Goal: Task Accomplishment & Management: Use online tool/utility

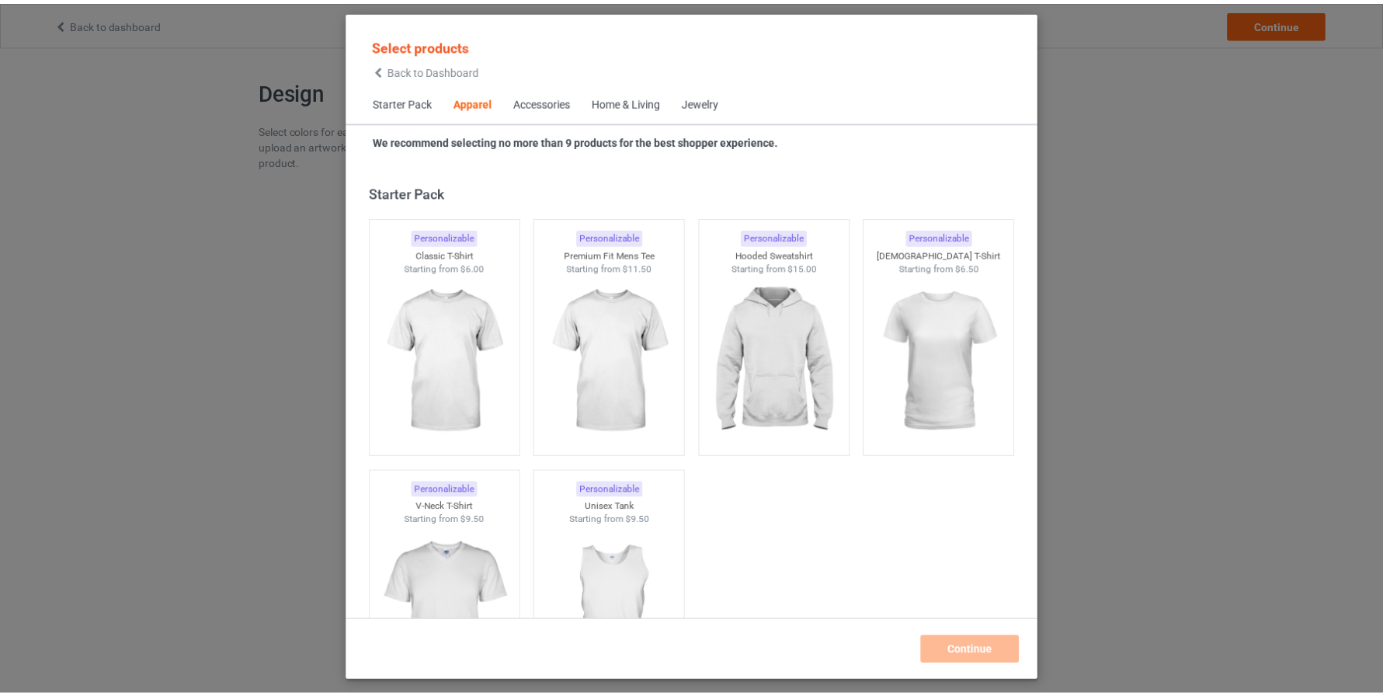
scroll to position [579, 0]
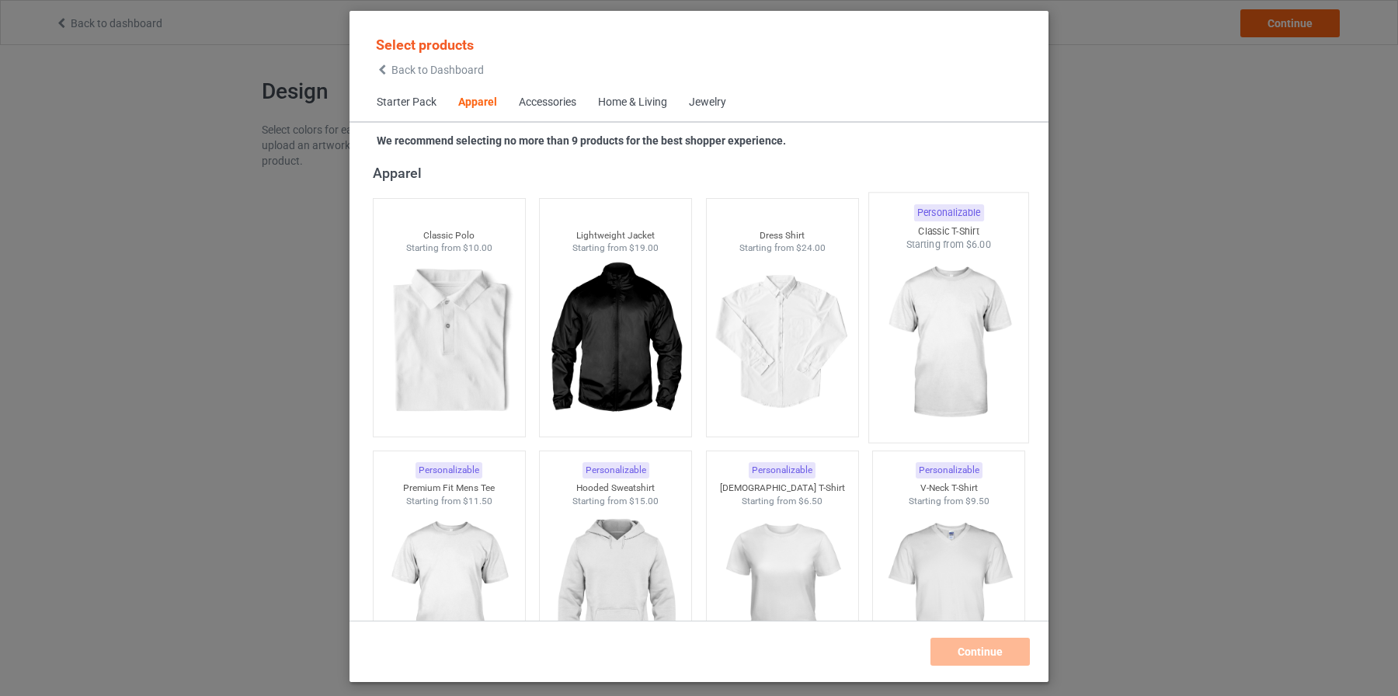
click at [971, 342] on img at bounding box center [949, 343] width 146 height 182
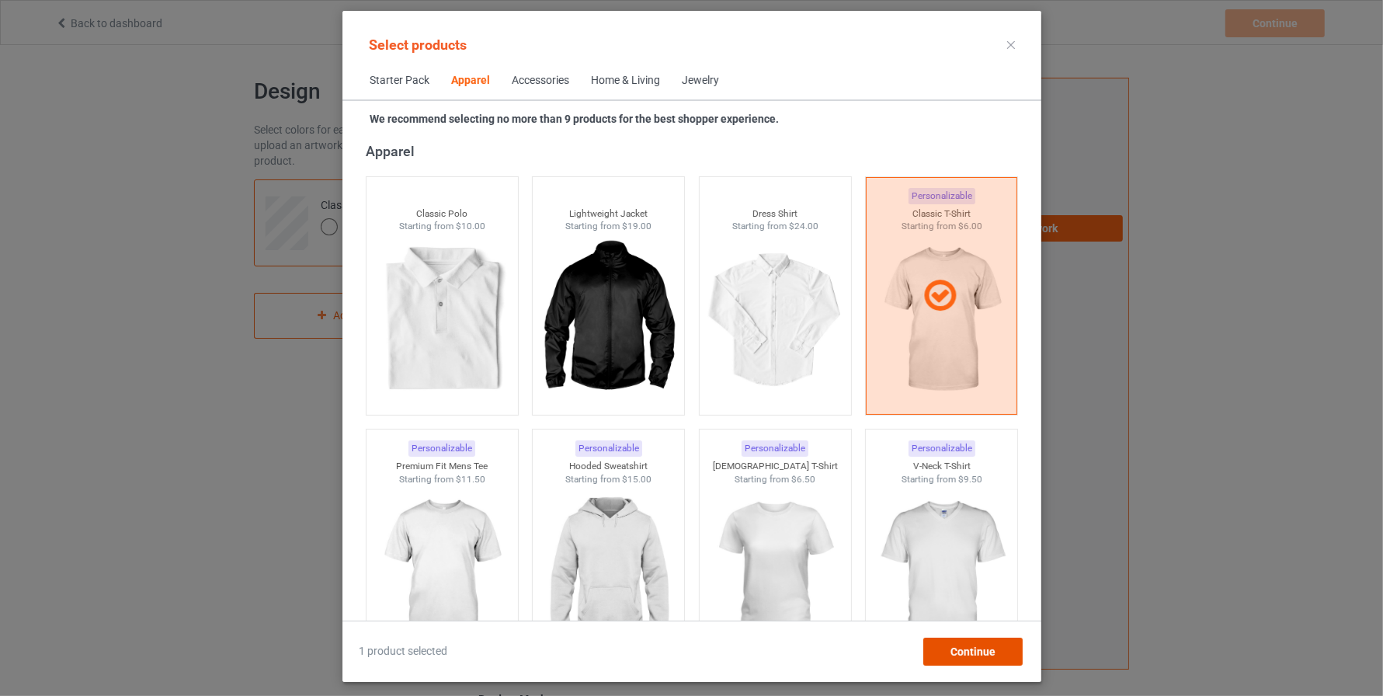
click at [992, 659] on div "Continue" at bounding box center [972, 652] width 99 height 28
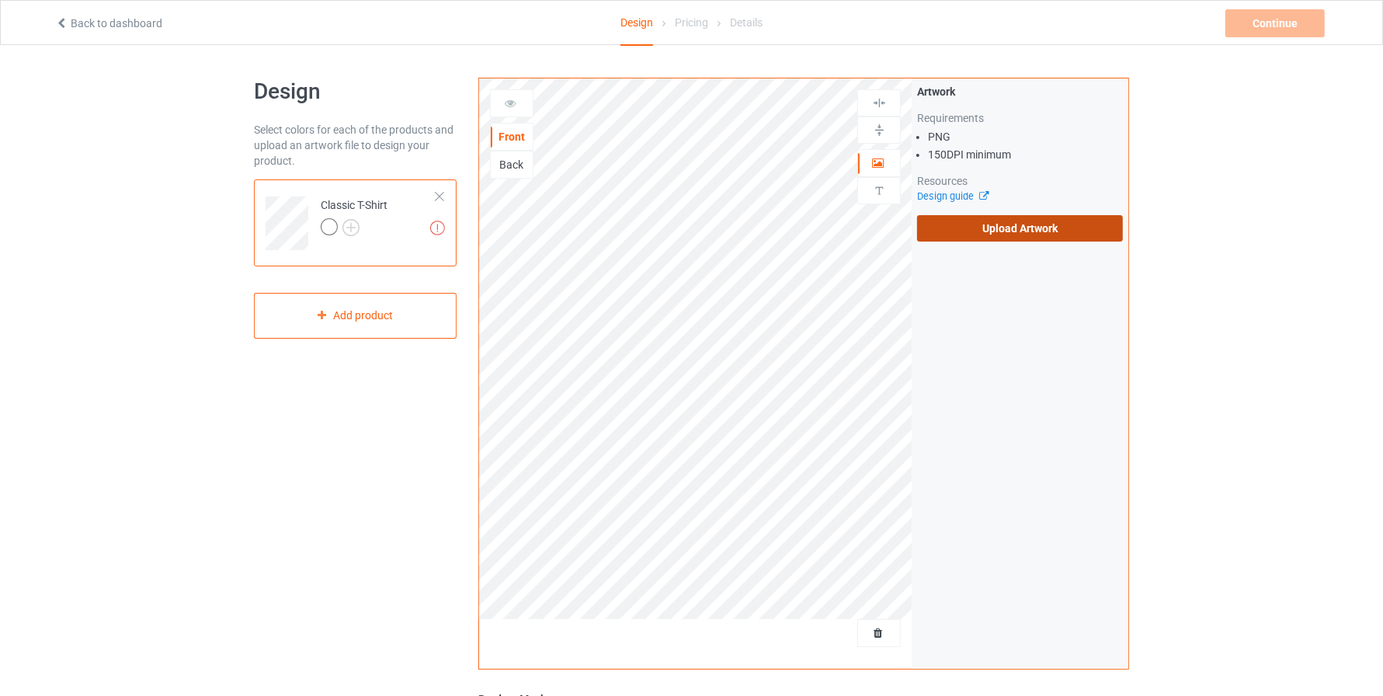
click at [1025, 224] on label "Upload Artwork" at bounding box center [1020, 228] width 206 height 26
click at [0, 0] on input "Upload Artwork" at bounding box center [0, 0] width 0 height 0
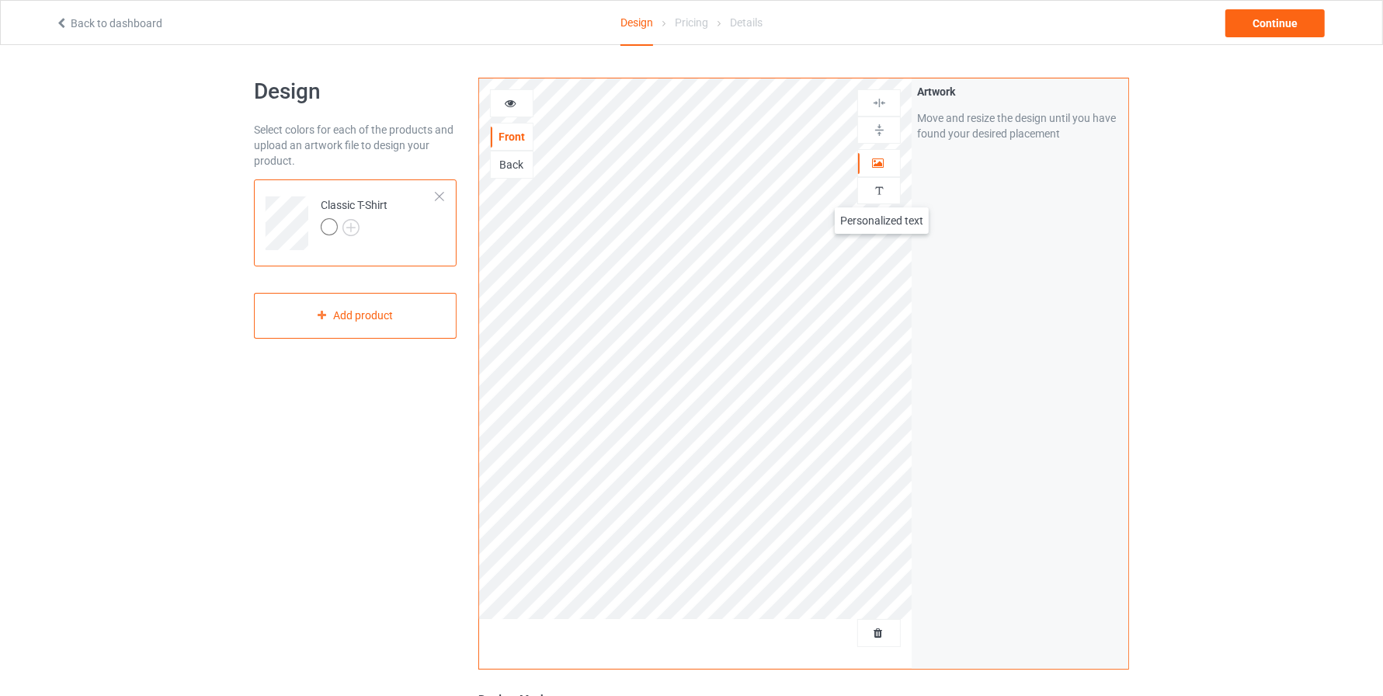
click at [882, 192] on img at bounding box center [879, 190] width 15 height 15
click at [996, 126] on div "Add text" at bounding box center [1020, 119] width 206 height 28
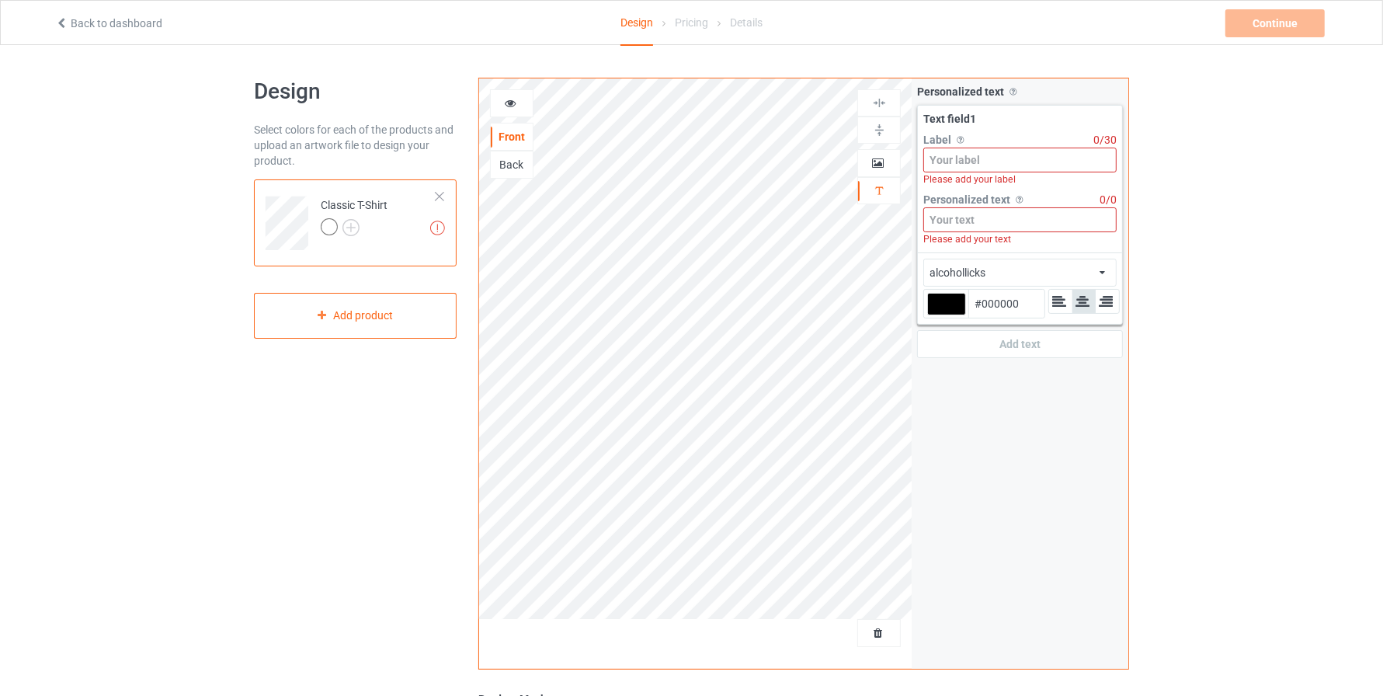
click at [1003, 164] on input at bounding box center [1019, 160] width 193 height 25
click at [881, 164] on icon at bounding box center [877, 160] width 13 height 11
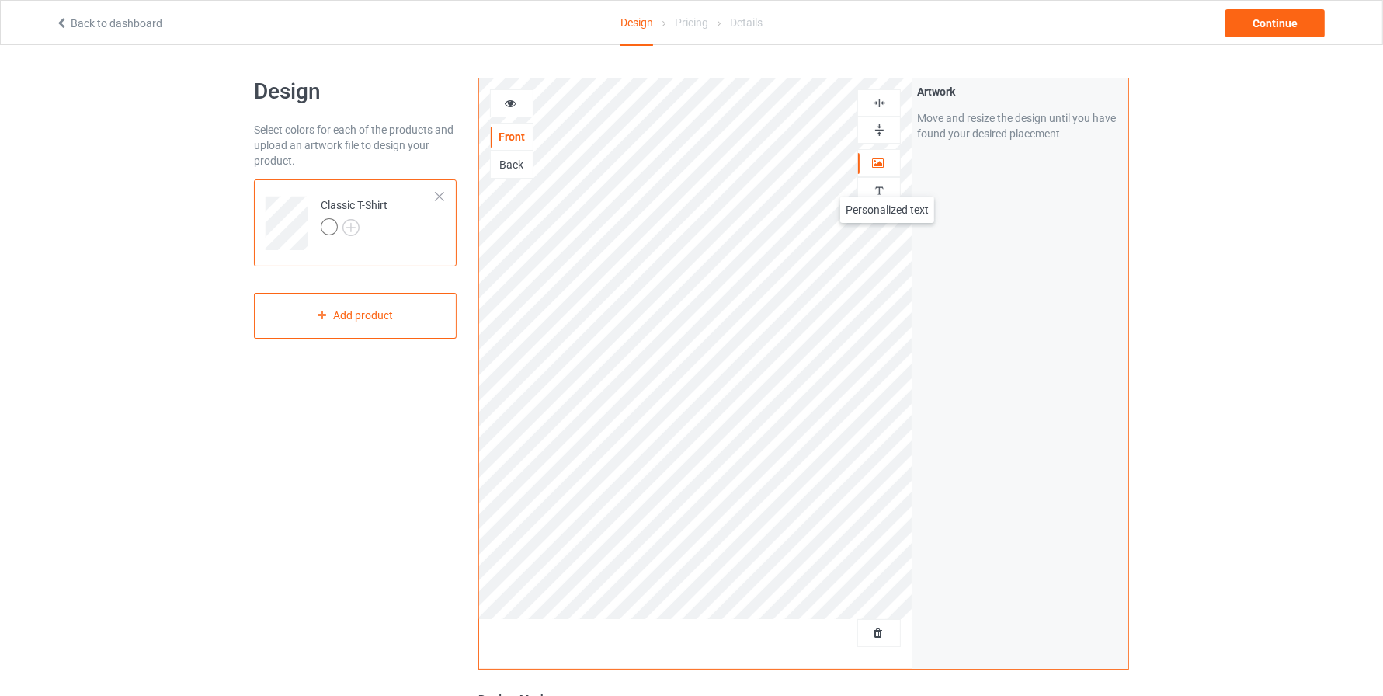
click at [888, 183] on div at bounding box center [879, 190] width 42 height 15
click at [1054, 123] on div "Add text" at bounding box center [1020, 119] width 206 height 28
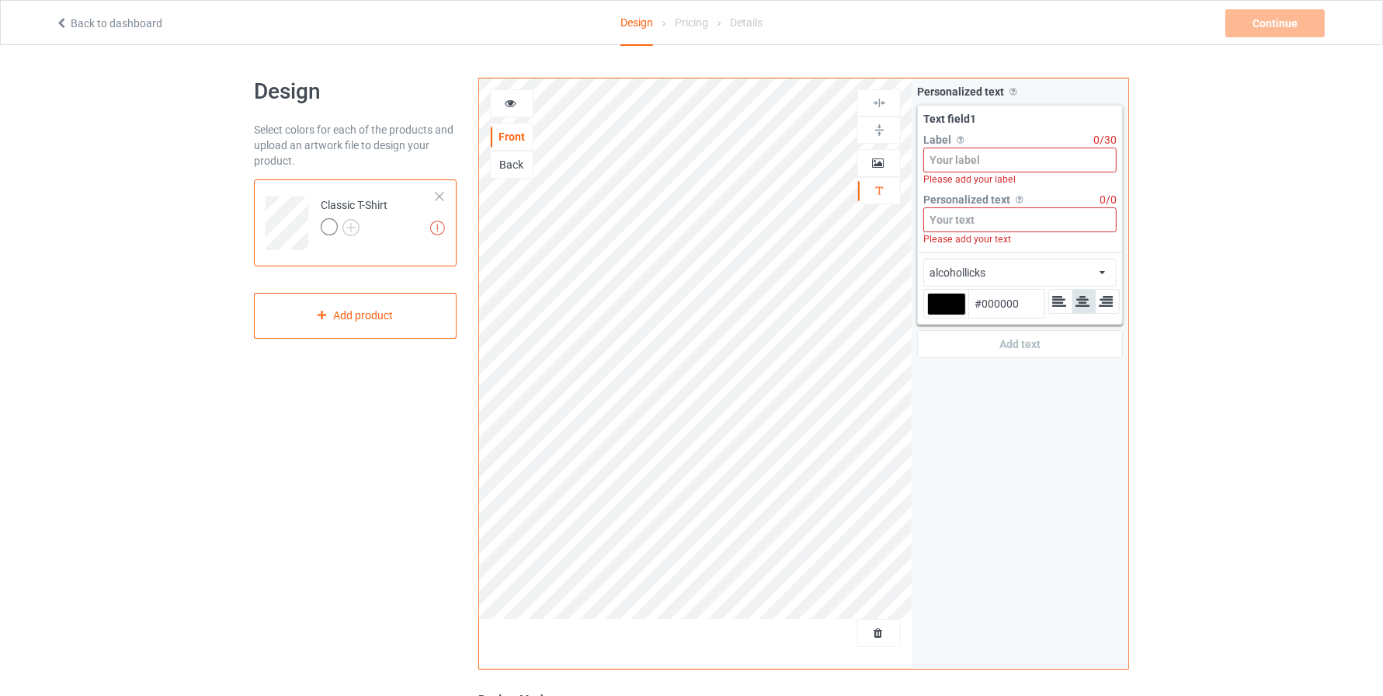
click at [989, 236] on div "Please add your text" at bounding box center [1019, 239] width 193 height 14
click at [1017, 224] on input at bounding box center [1019, 219] width 193 height 25
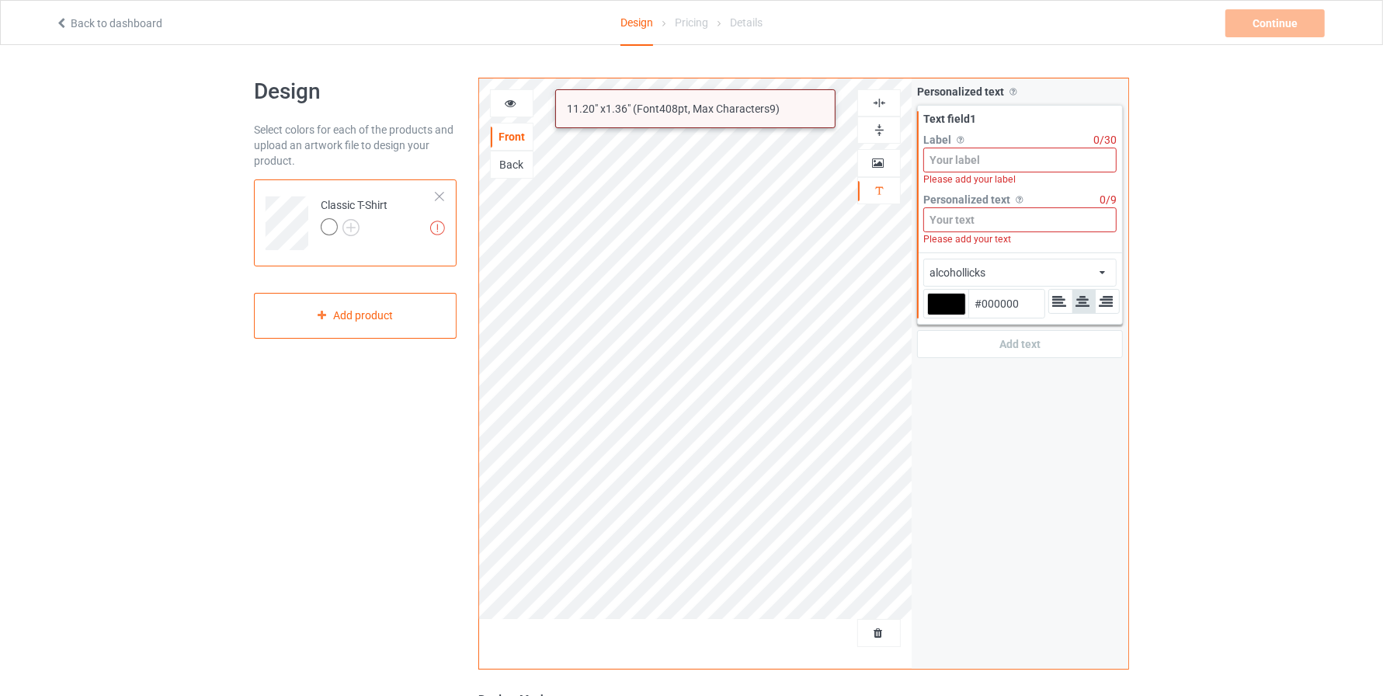
click at [1040, 109] on div "Text field 1 Label Personalized text label on the campaign buy page 0 / 30 Plea…" at bounding box center [1020, 179] width 204 height 147
